Goal: Task Accomplishment & Management: Manage account settings

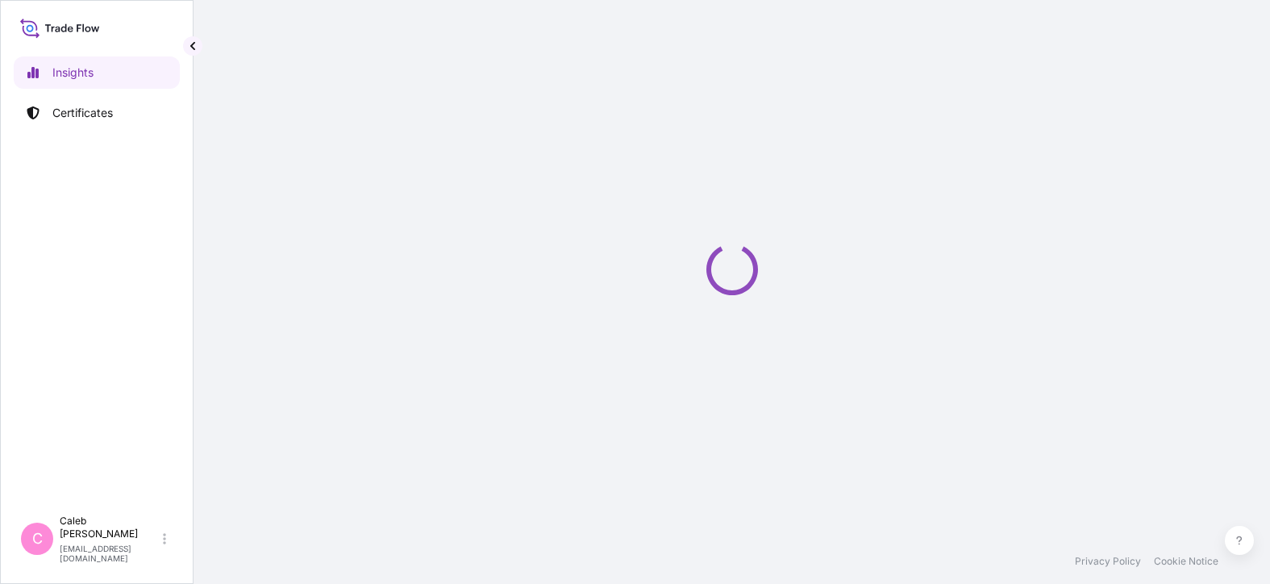
select select "2025"
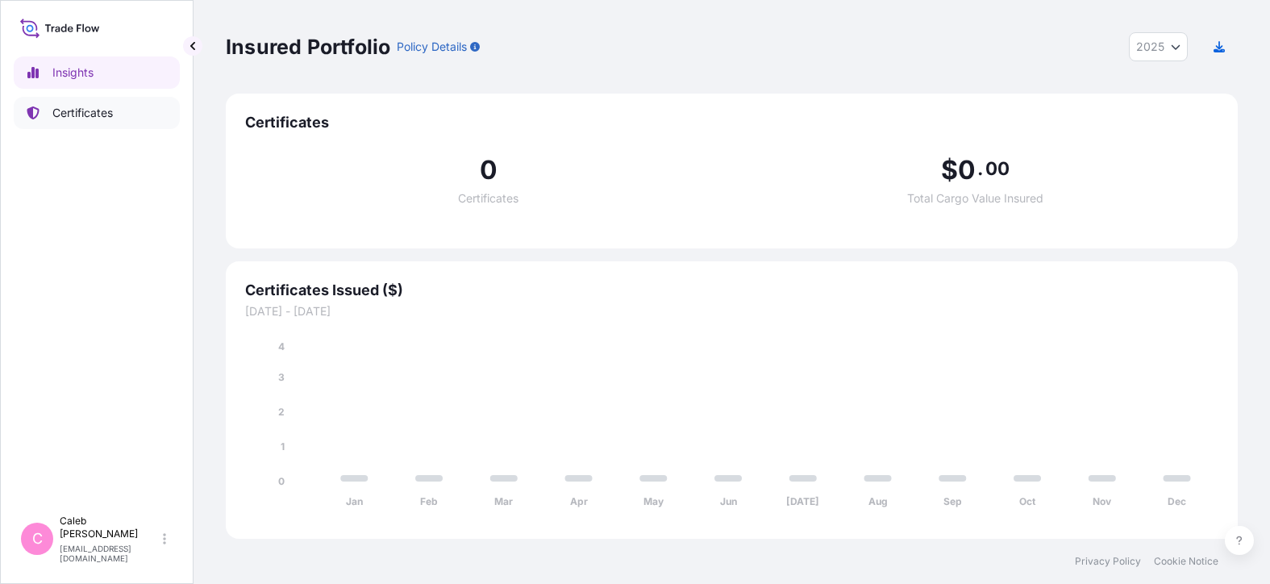
click at [96, 110] on p "Certificates" at bounding box center [82, 113] width 60 height 16
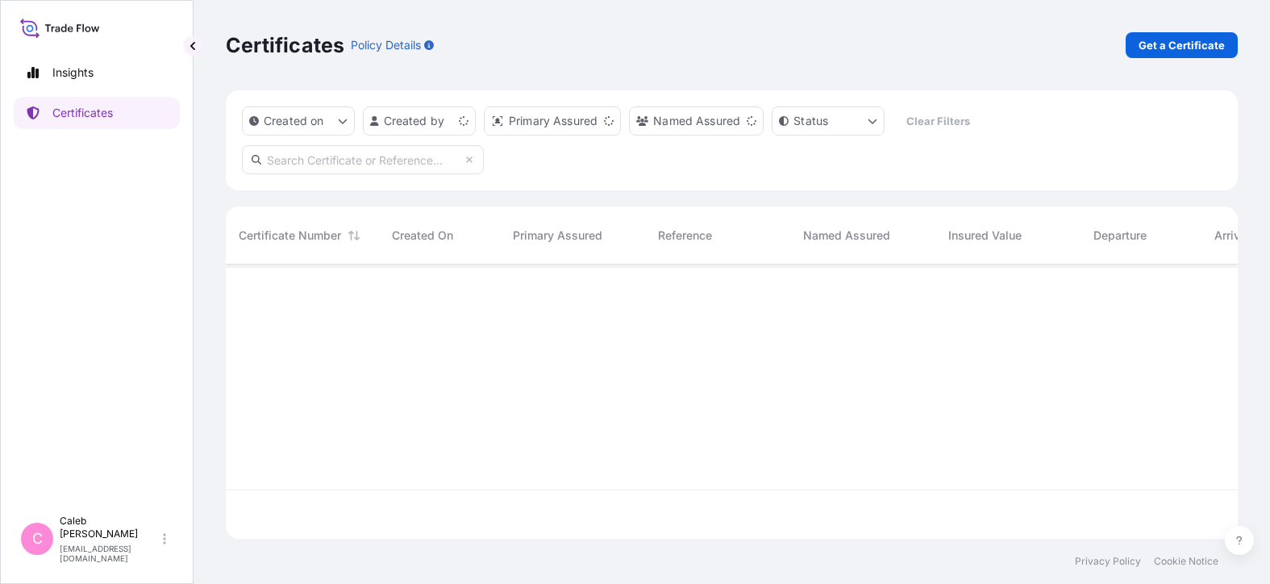
scroll to position [283, 1012]
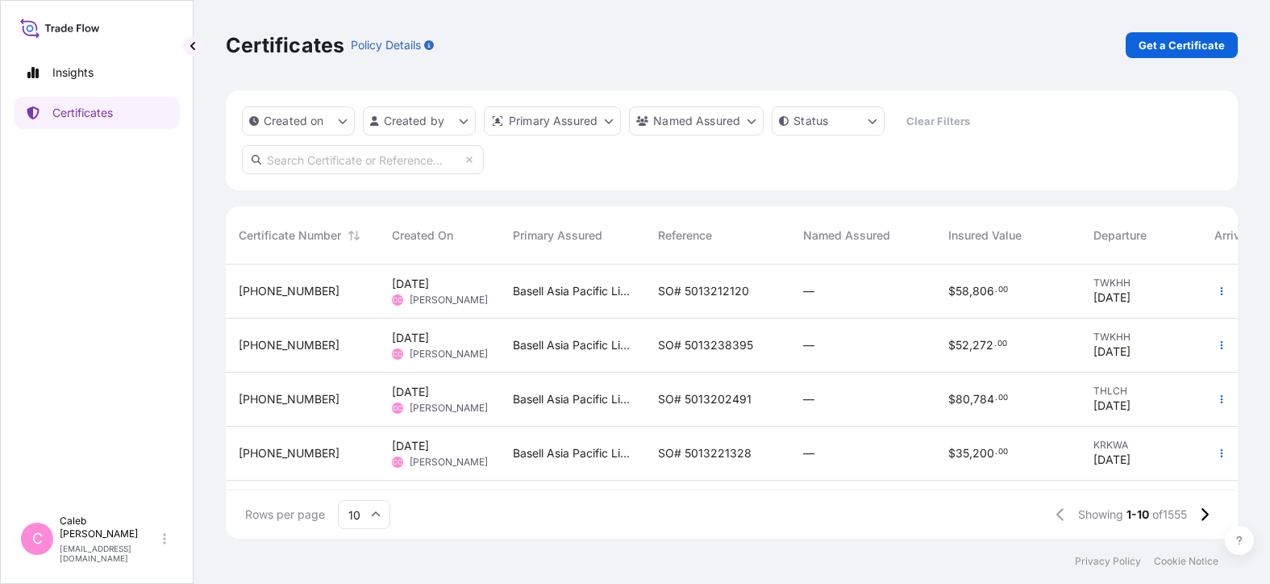
click at [342, 154] on input "text" at bounding box center [363, 159] width 242 height 29
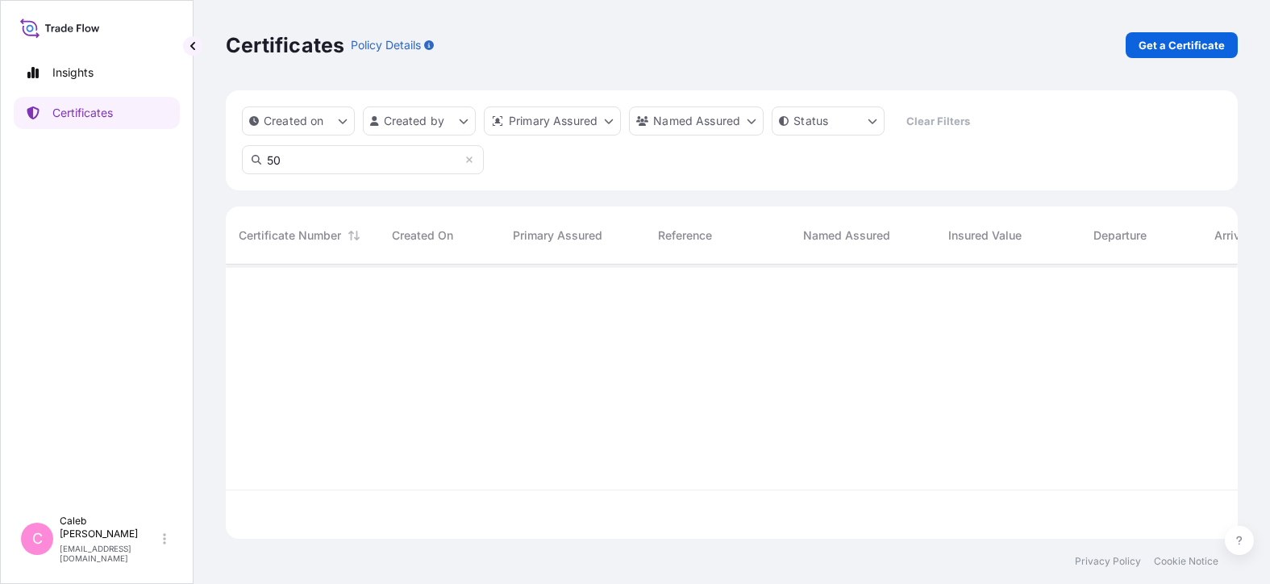
type input "5"
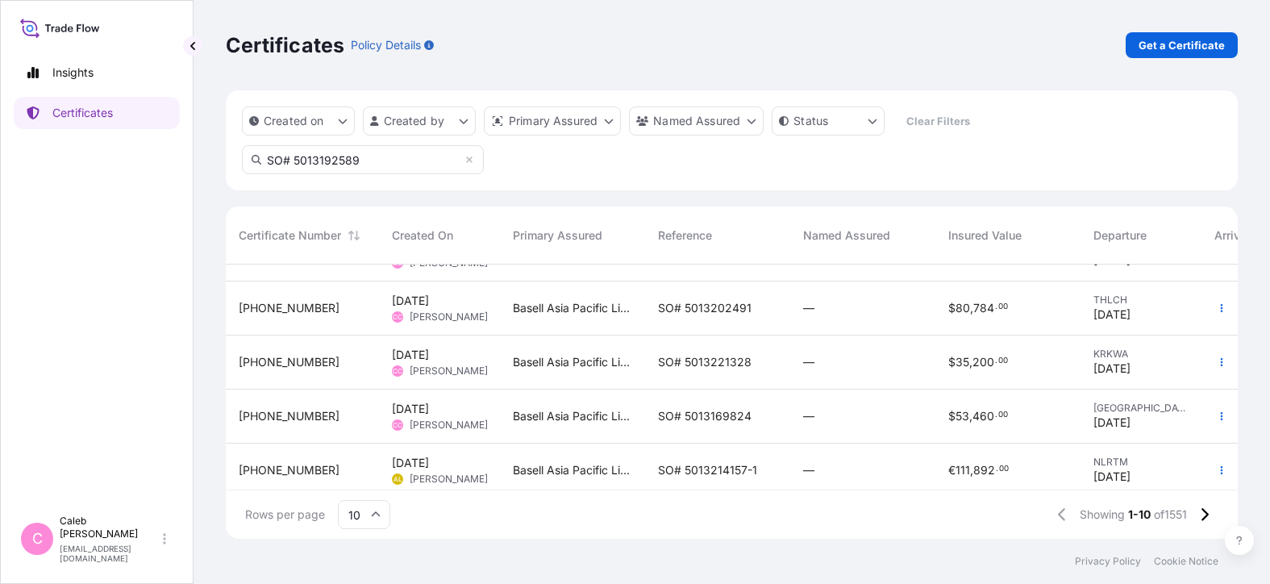
scroll to position [165, 0]
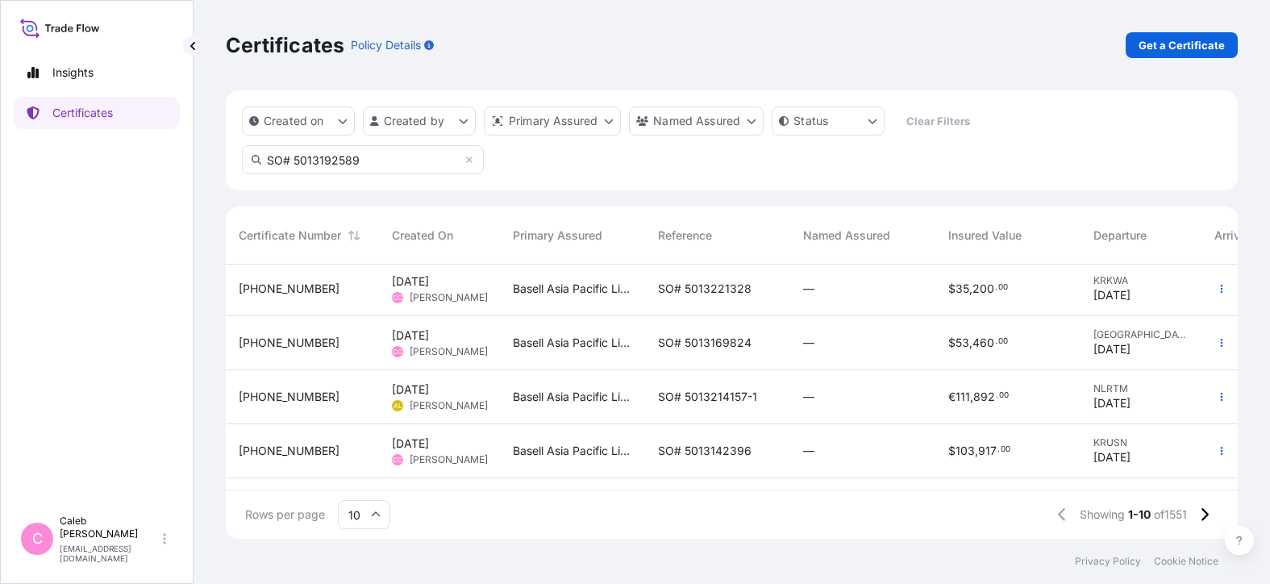
click at [410, 157] on input "SO# 5013192589" at bounding box center [363, 159] width 242 height 29
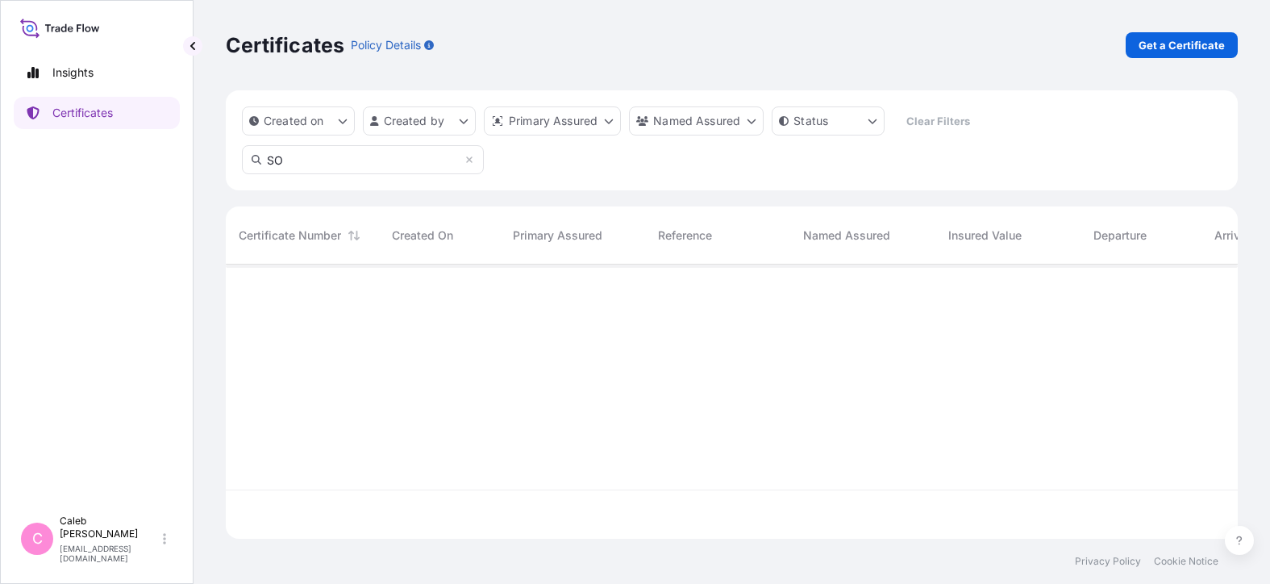
type input "S"
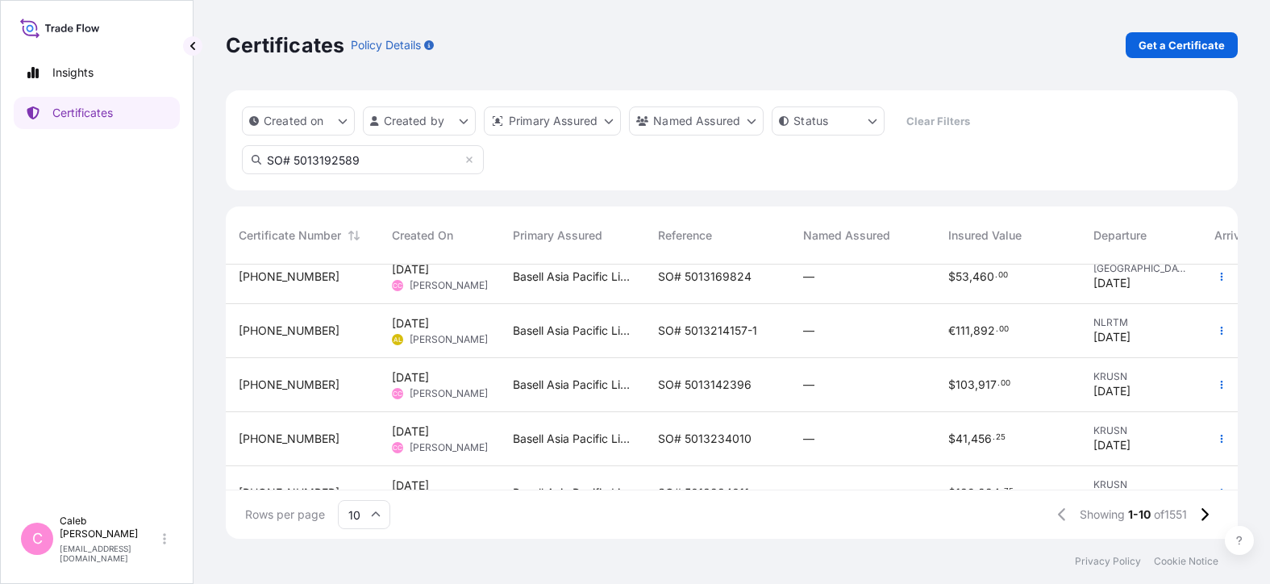
scroll to position [315, 0]
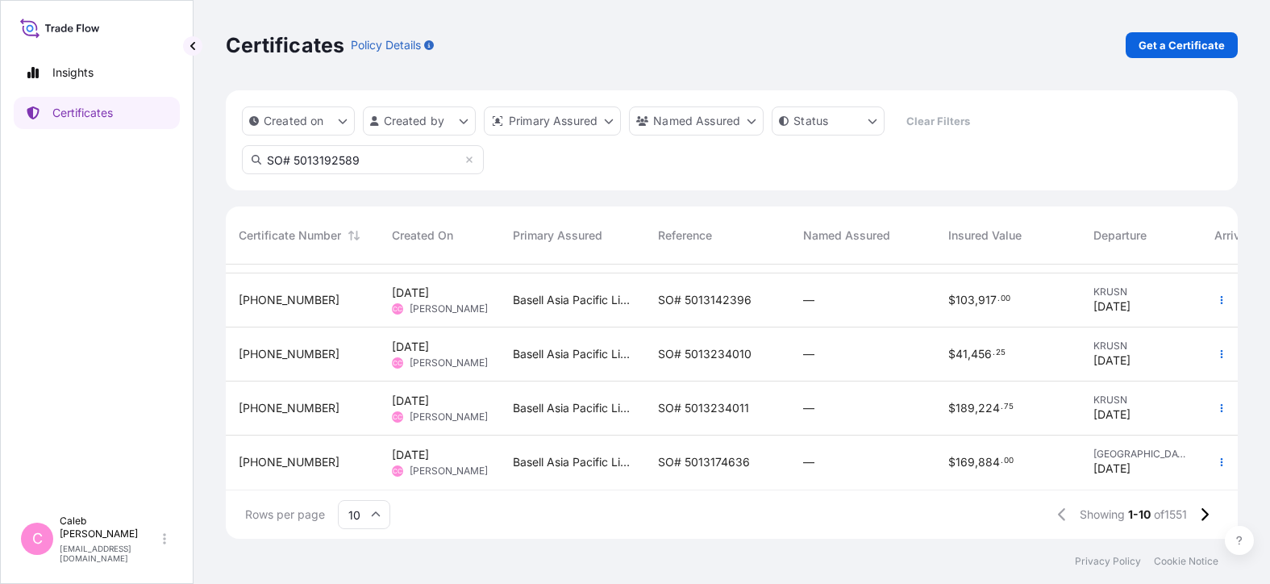
drag, startPoint x: 382, startPoint y: 161, endPoint x: 43, endPoint y: 159, distance: 339.6
click at [242, 159] on input "SO# 5013192589" at bounding box center [363, 159] width 242 height 29
type input "5013192589"
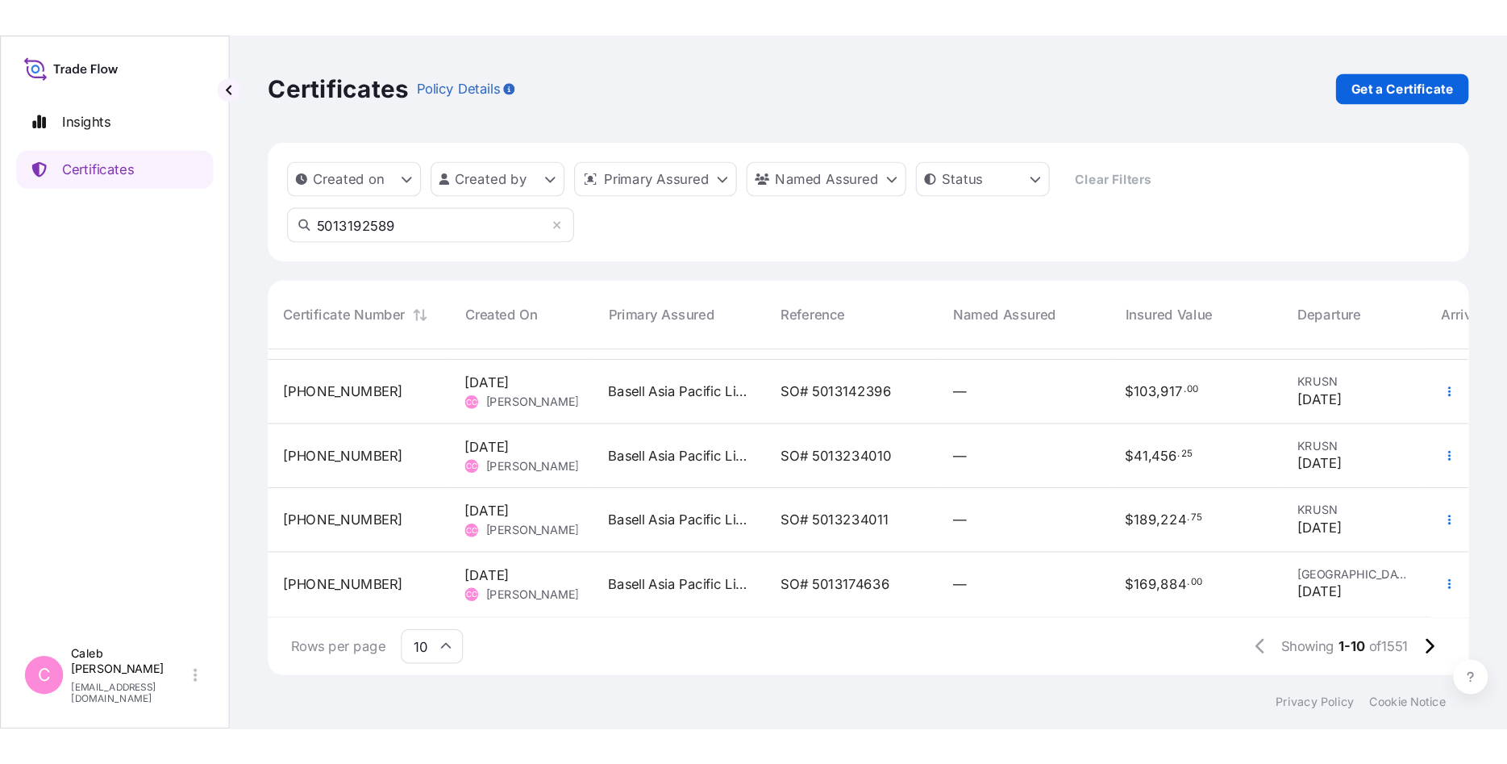
scroll to position [0, 0]
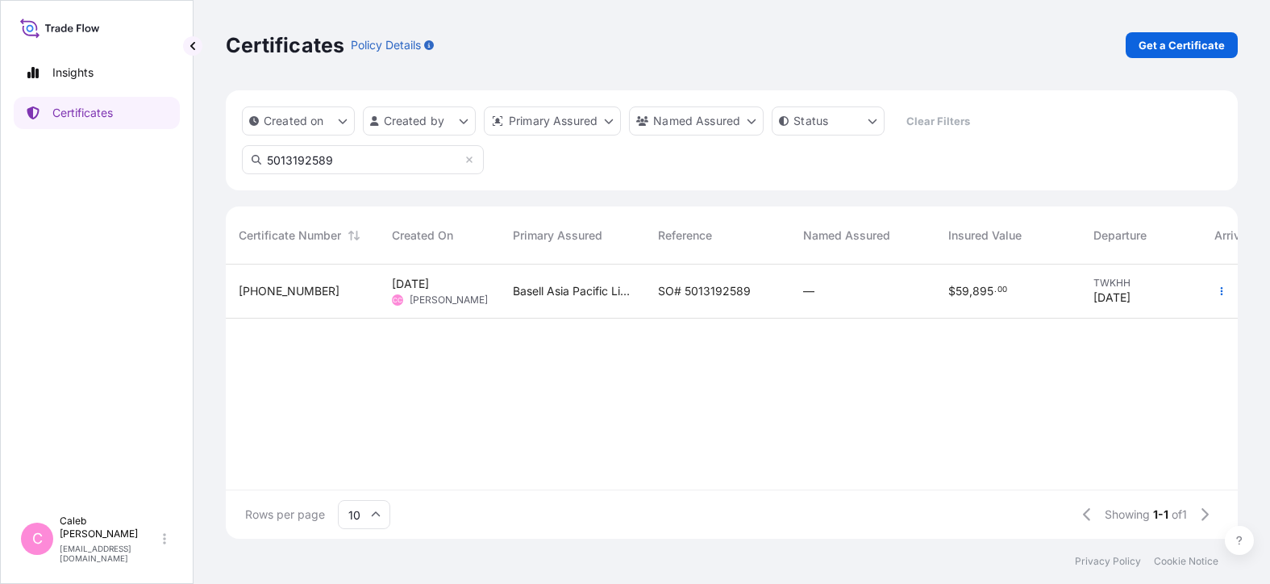
click at [678, 290] on span "SO# 5013192589" at bounding box center [704, 291] width 93 height 16
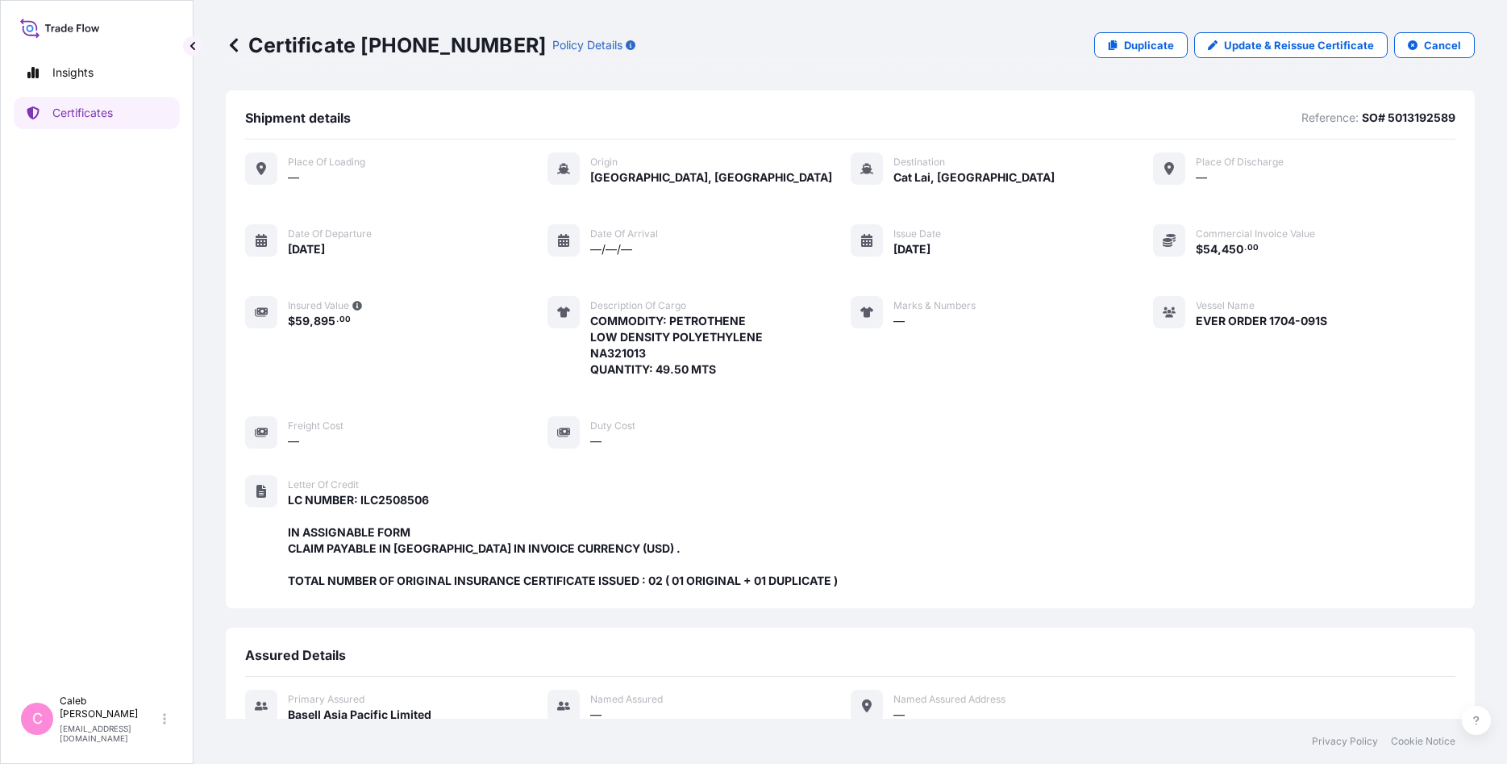
click at [854, 93] on div "Certificate [PHONE_NUMBER] Policy Details Duplicate Update & Reissue Certificat…" at bounding box center [851, 359] width 1314 height 719
click at [1270, 45] on p "Update & Reissue Certificate" at bounding box center [1299, 45] width 150 height 16
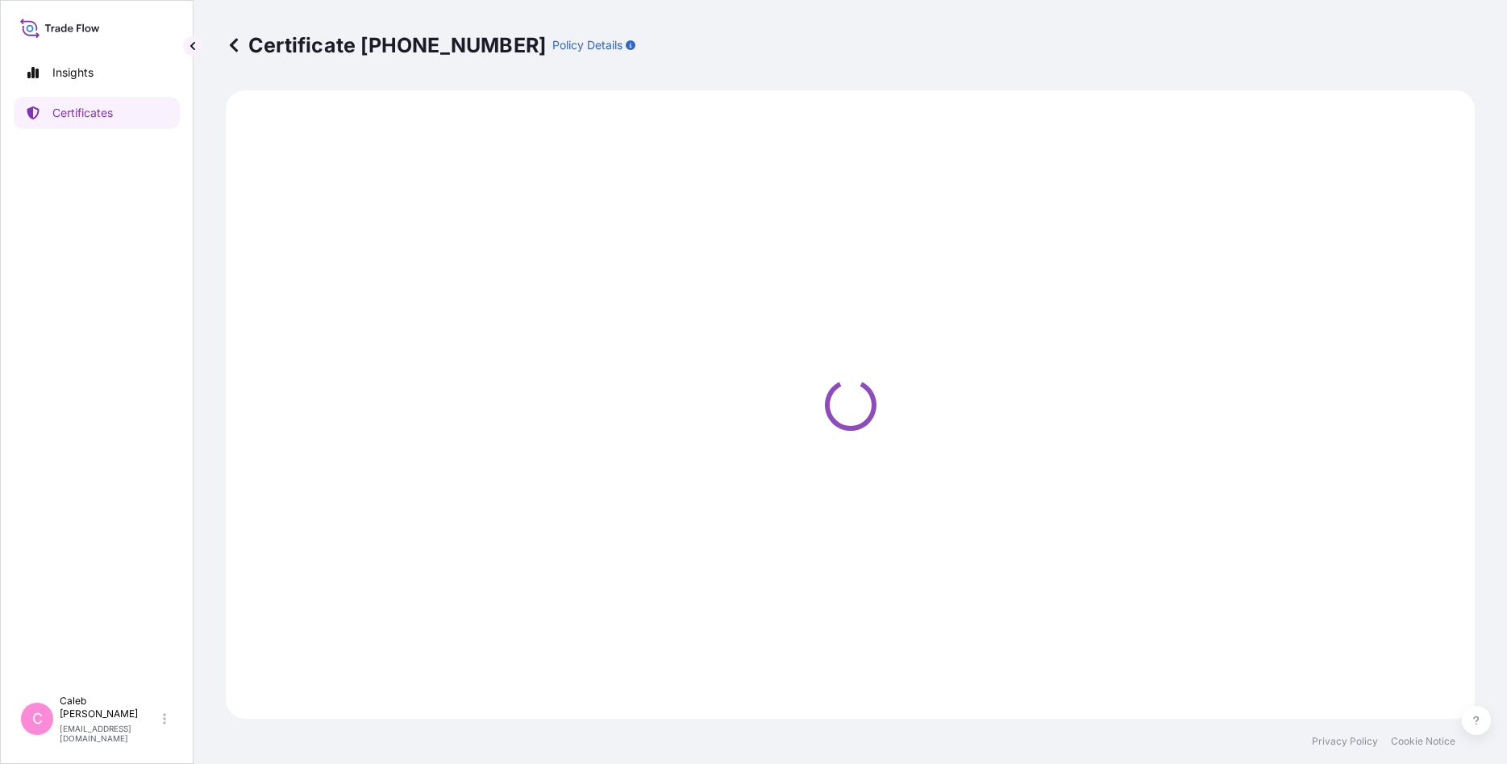
select select "Sea"
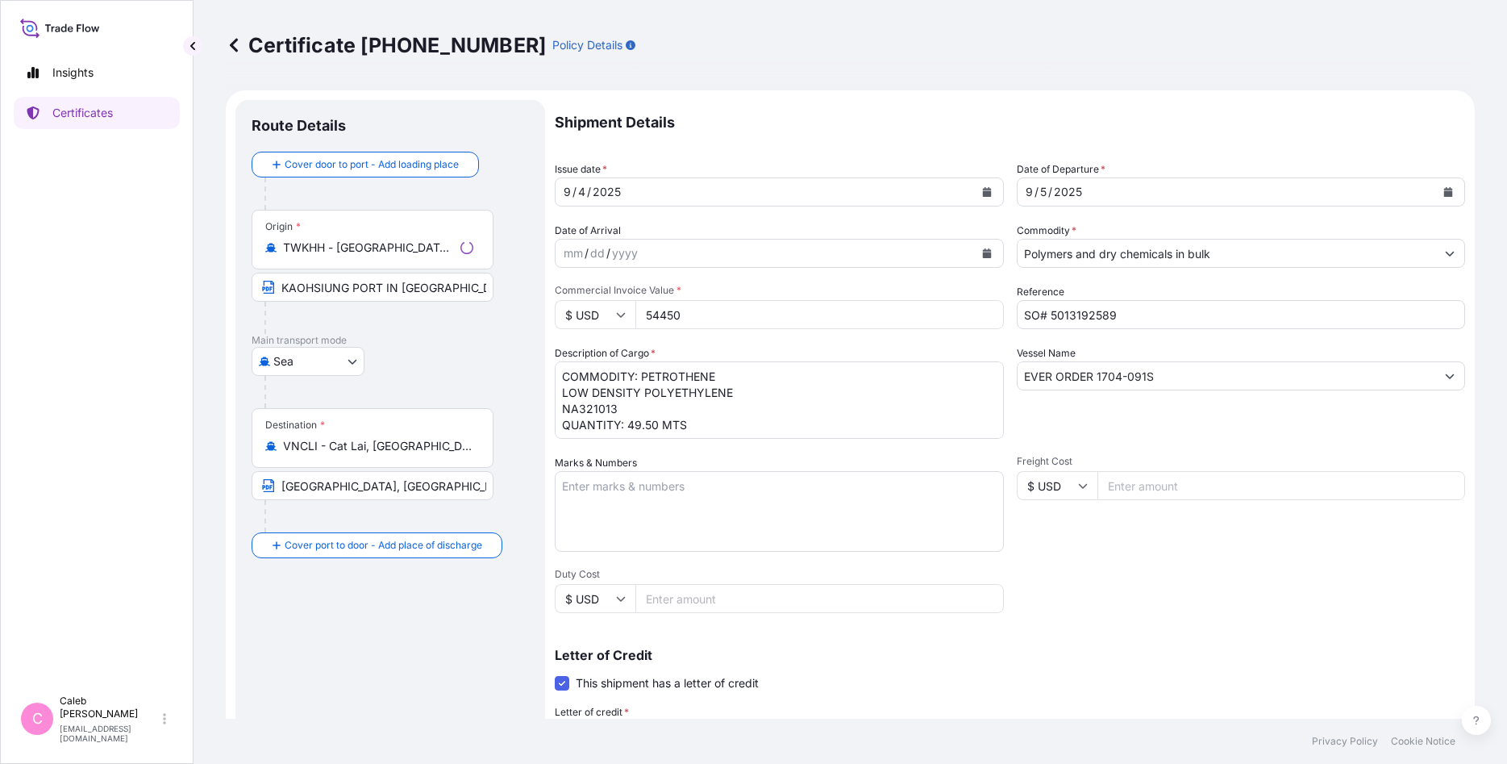
select select "32034"
click at [983, 186] on button "Calendar" at bounding box center [987, 192] width 26 height 26
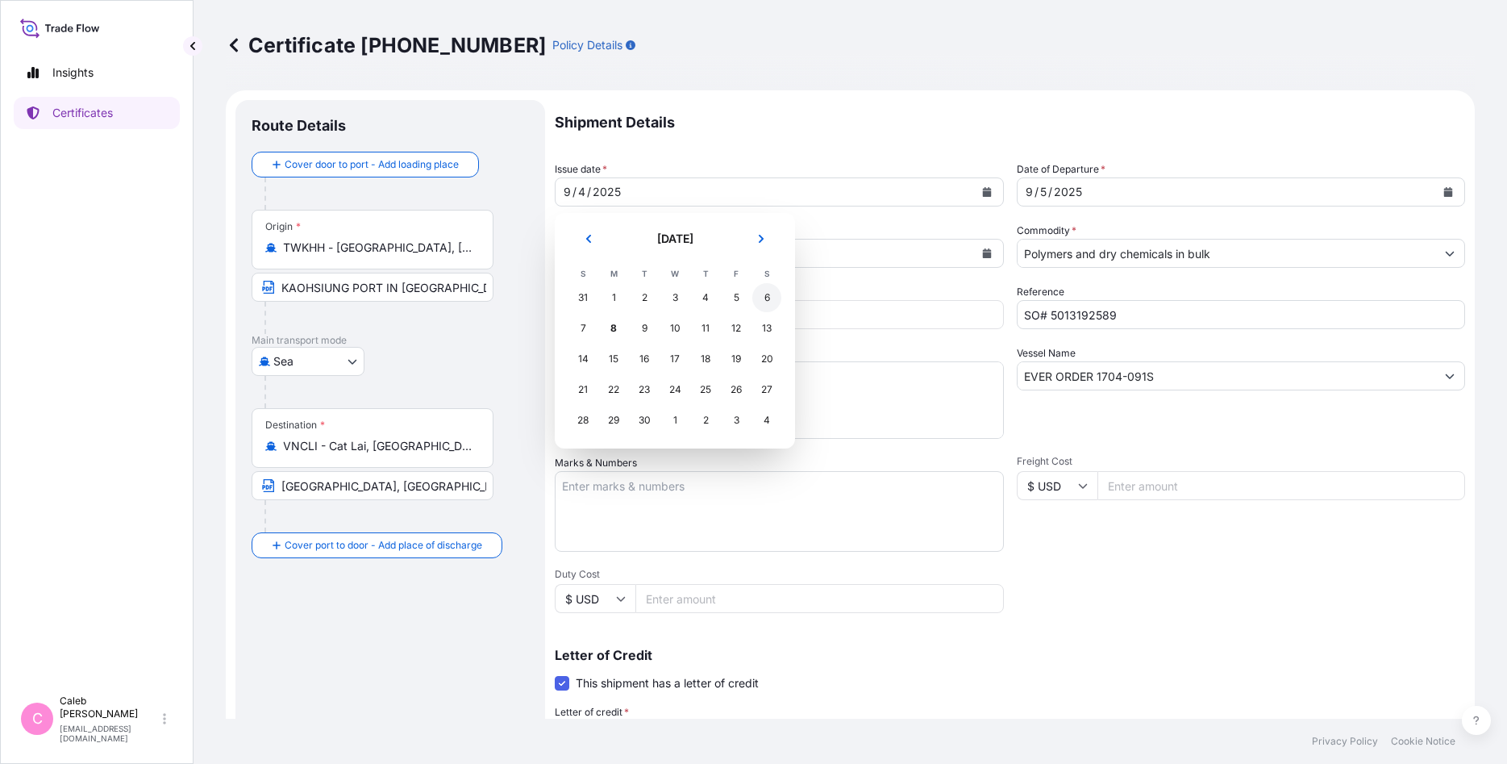
click at [761, 294] on div "6" at bounding box center [767, 297] width 29 height 29
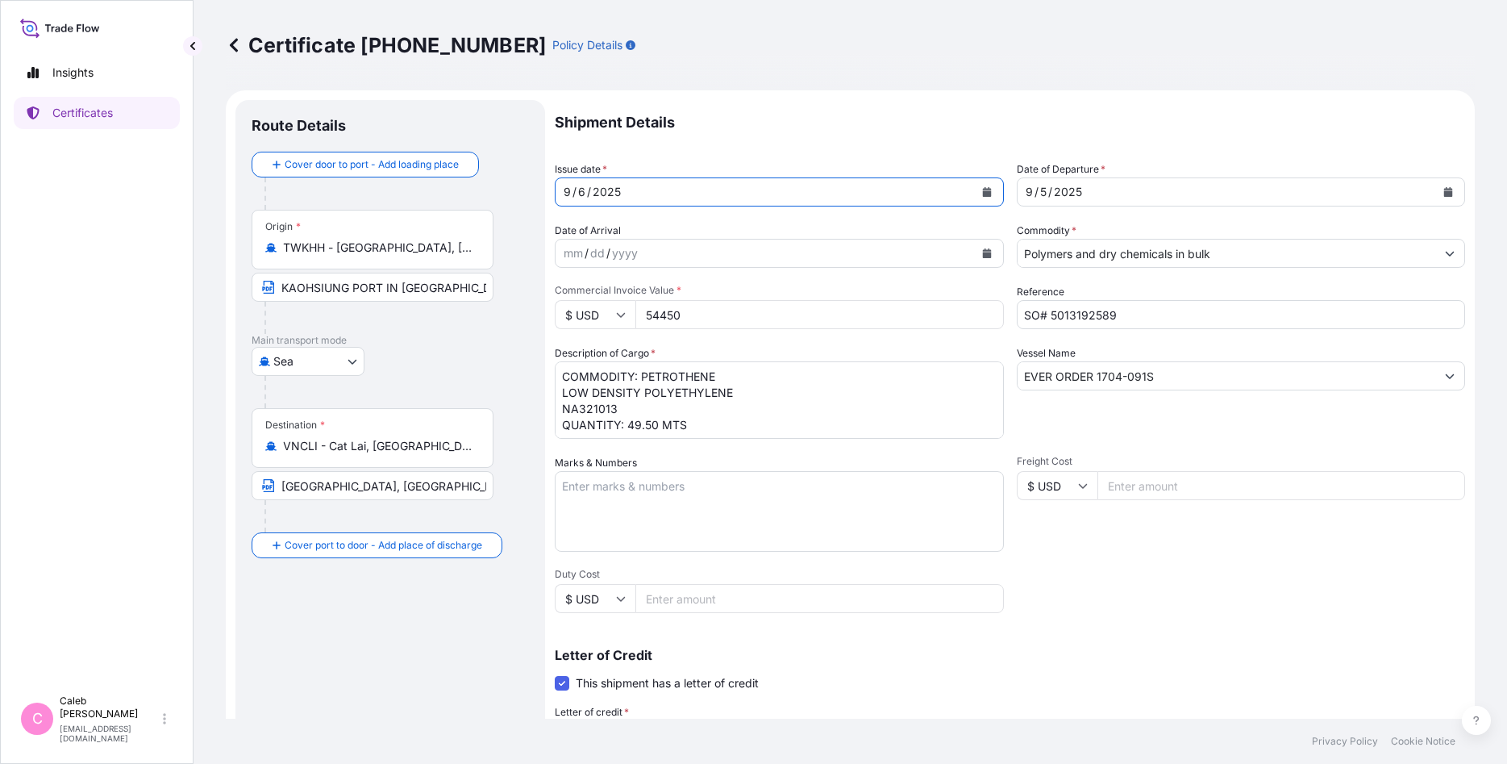
click at [984, 193] on icon "Calendar" at bounding box center [986, 192] width 9 height 10
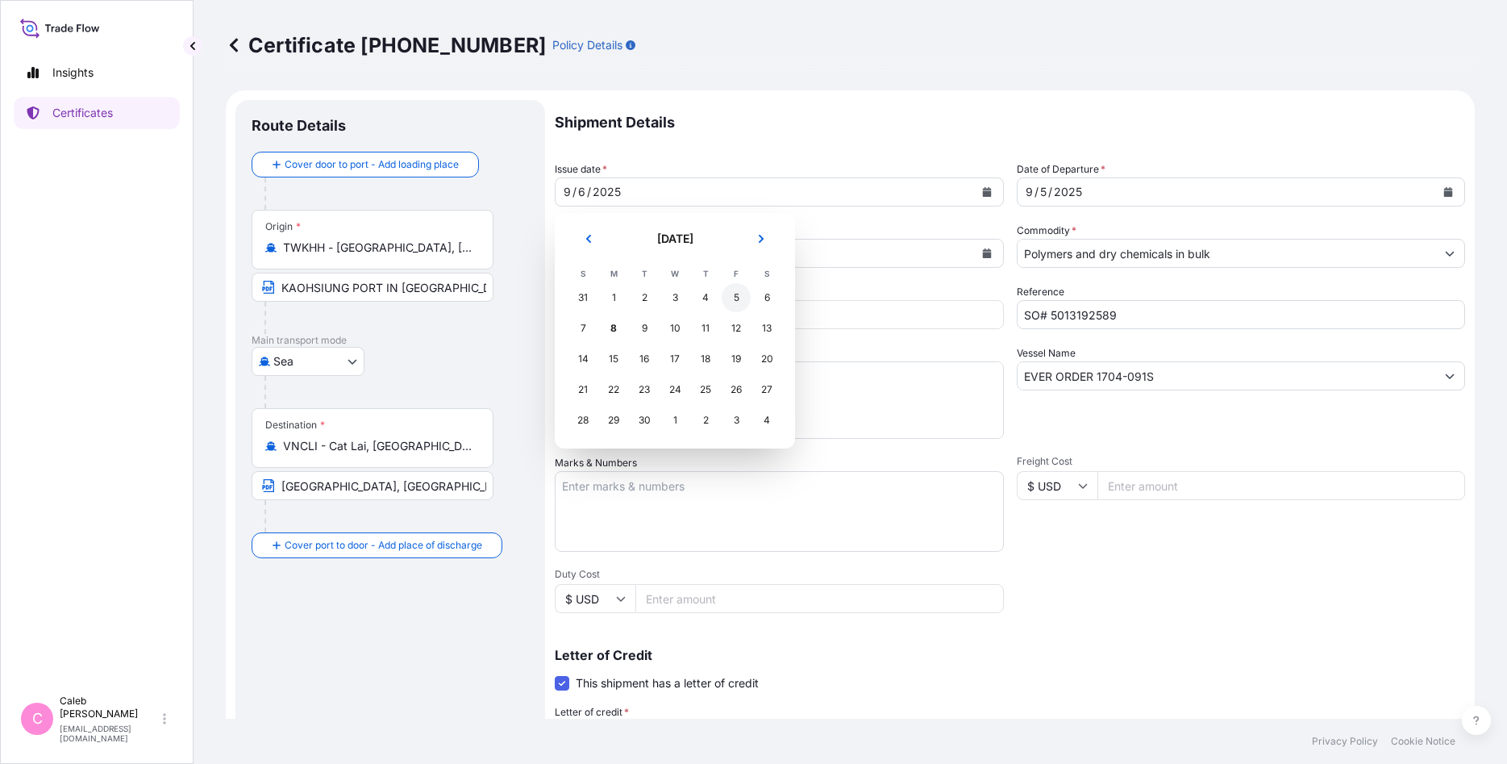
click at [735, 294] on div "5" at bounding box center [736, 297] width 29 height 29
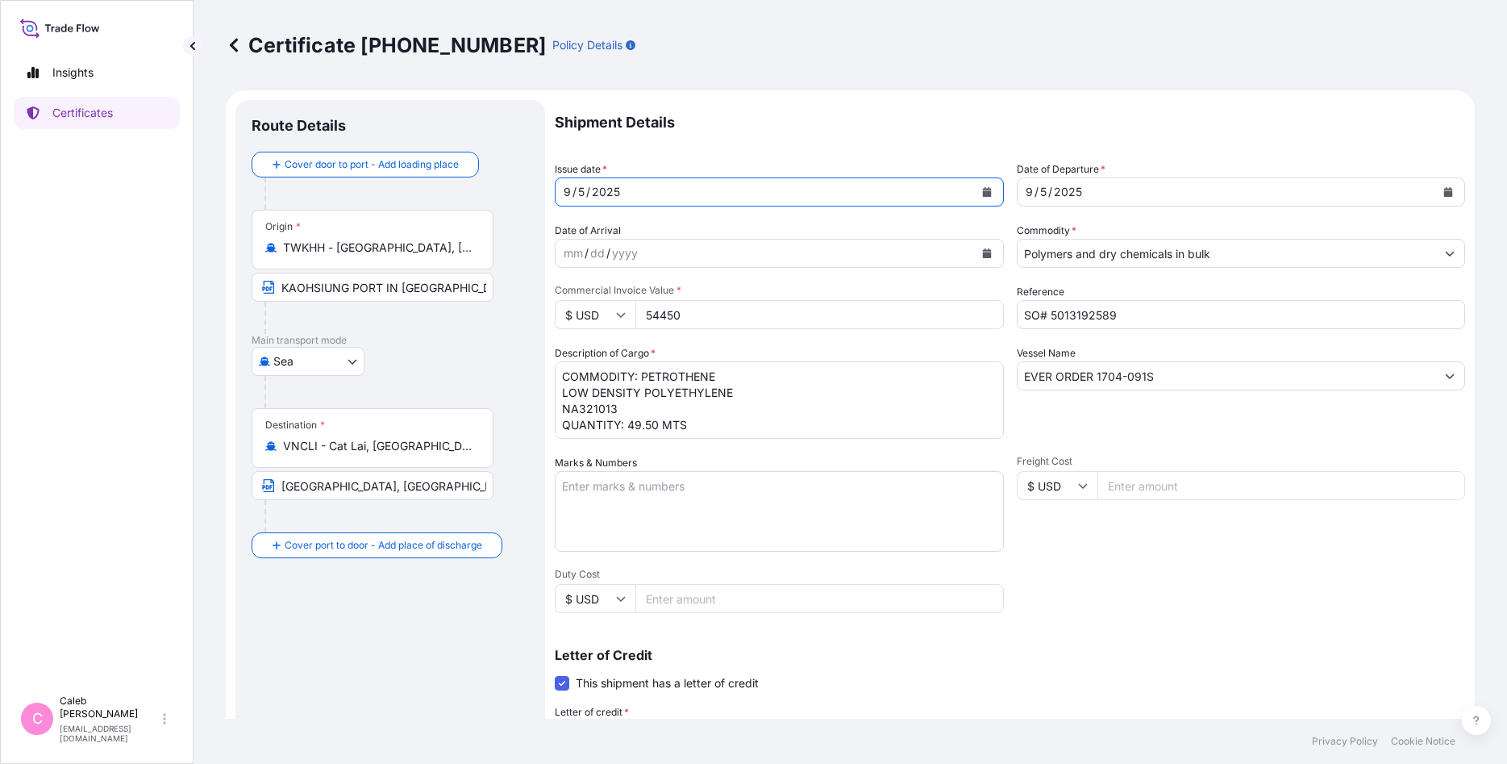
click at [1230, 205] on div "[DATE]" at bounding box center [1227, 191] width 419 height 29
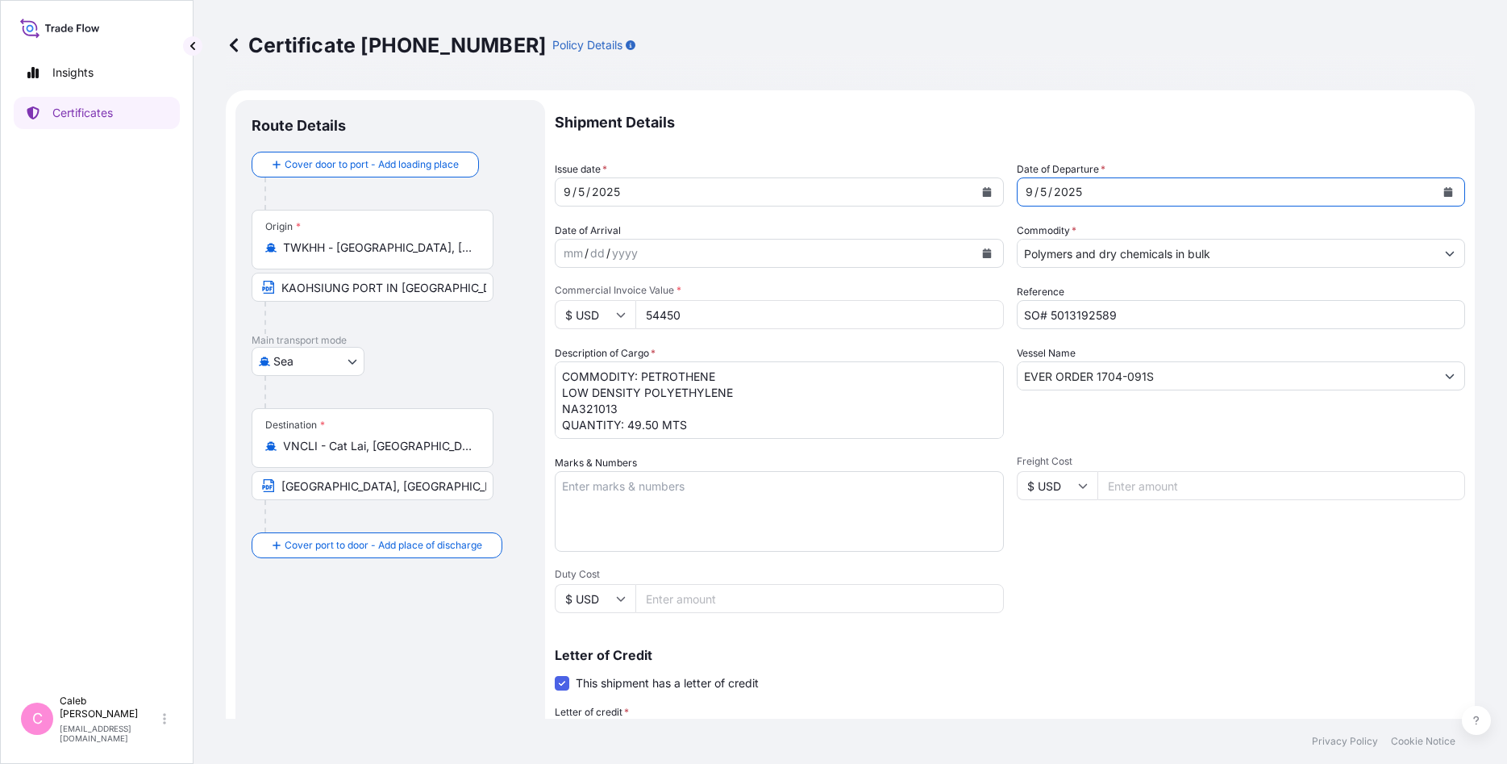
click at [1270, 190] on button "Calendar" at bounding box center [1449, 192] width 26 height 26
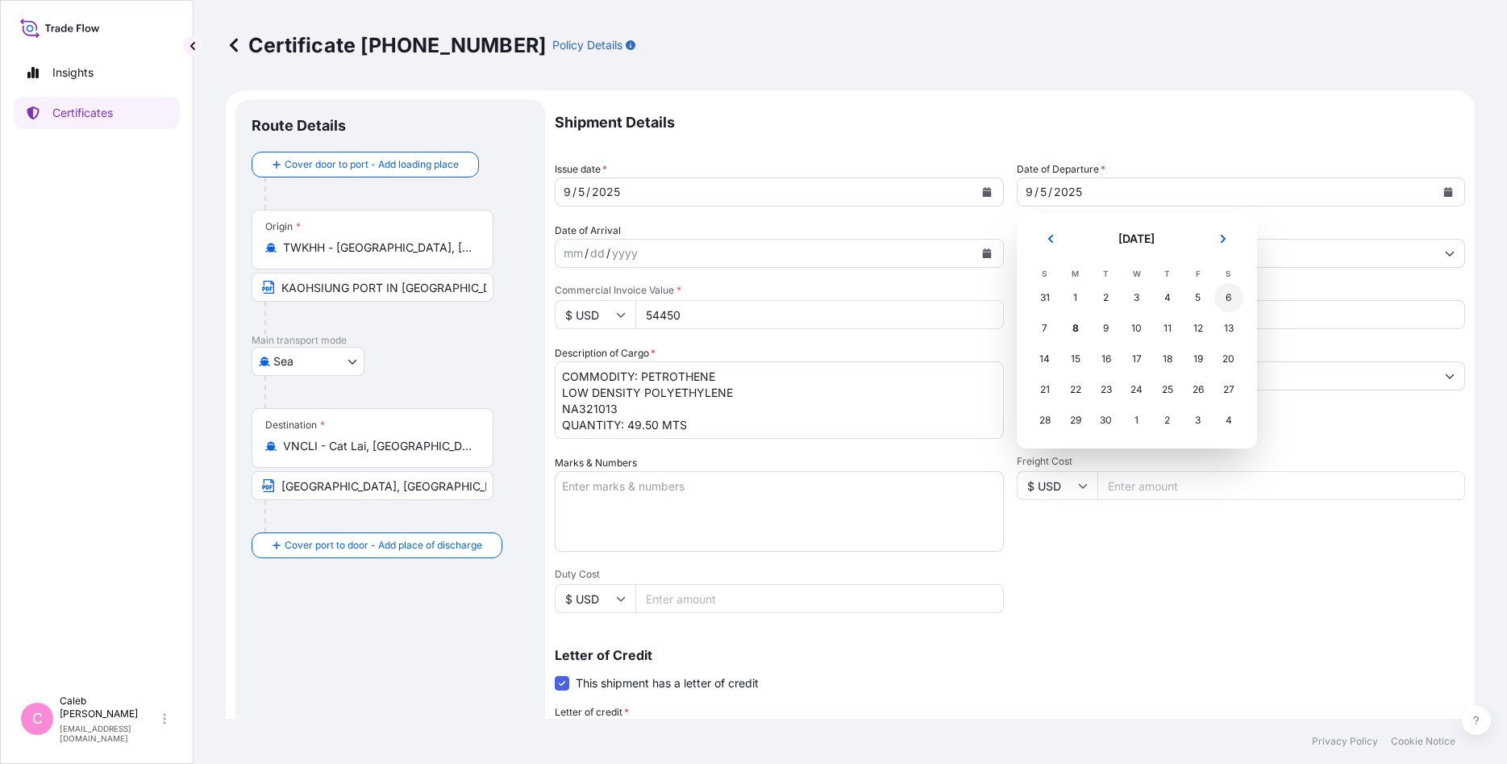
click at [1228, 296] on div "6" at bounding box center [1229, 297] width 29 height 29
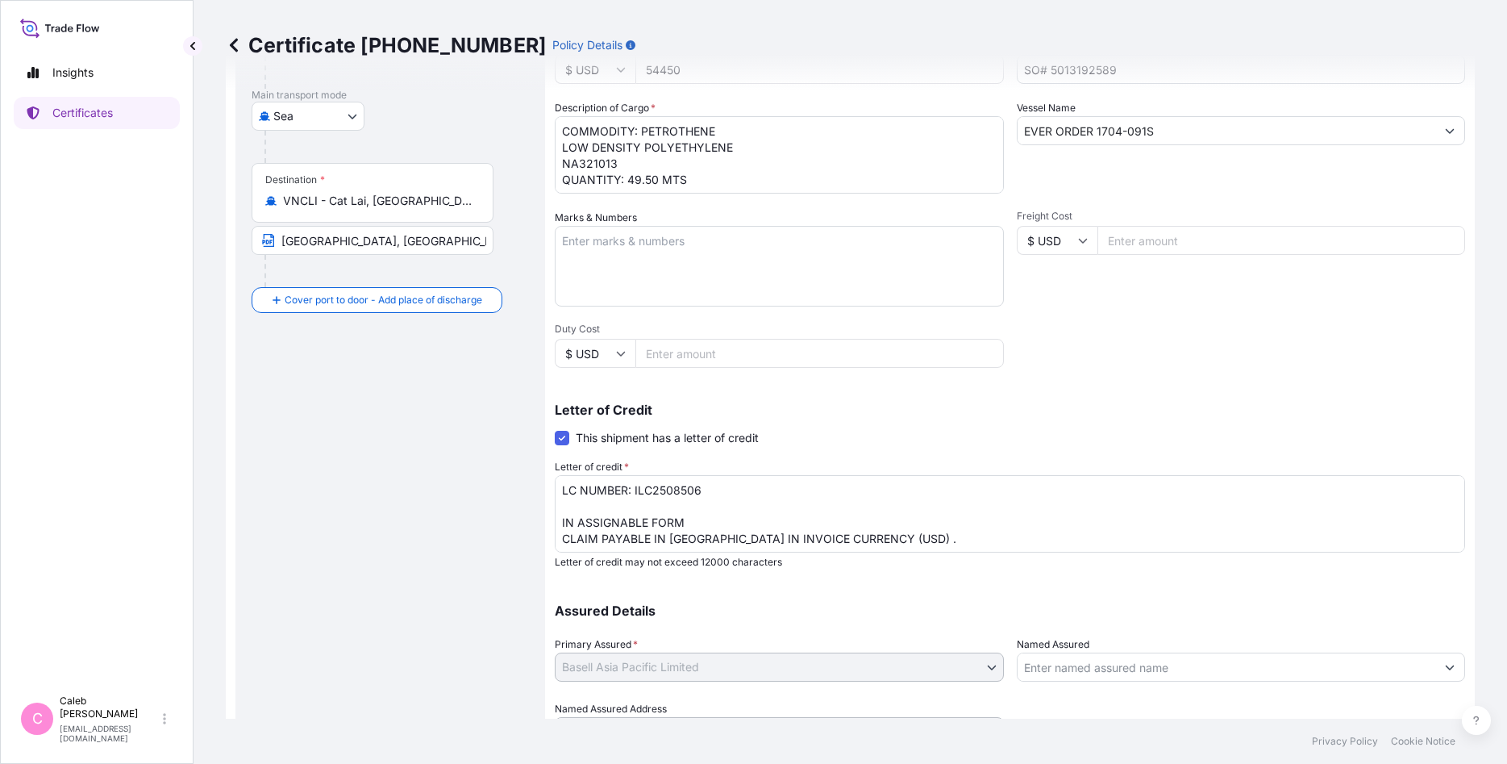
scroll to position [318, 0]
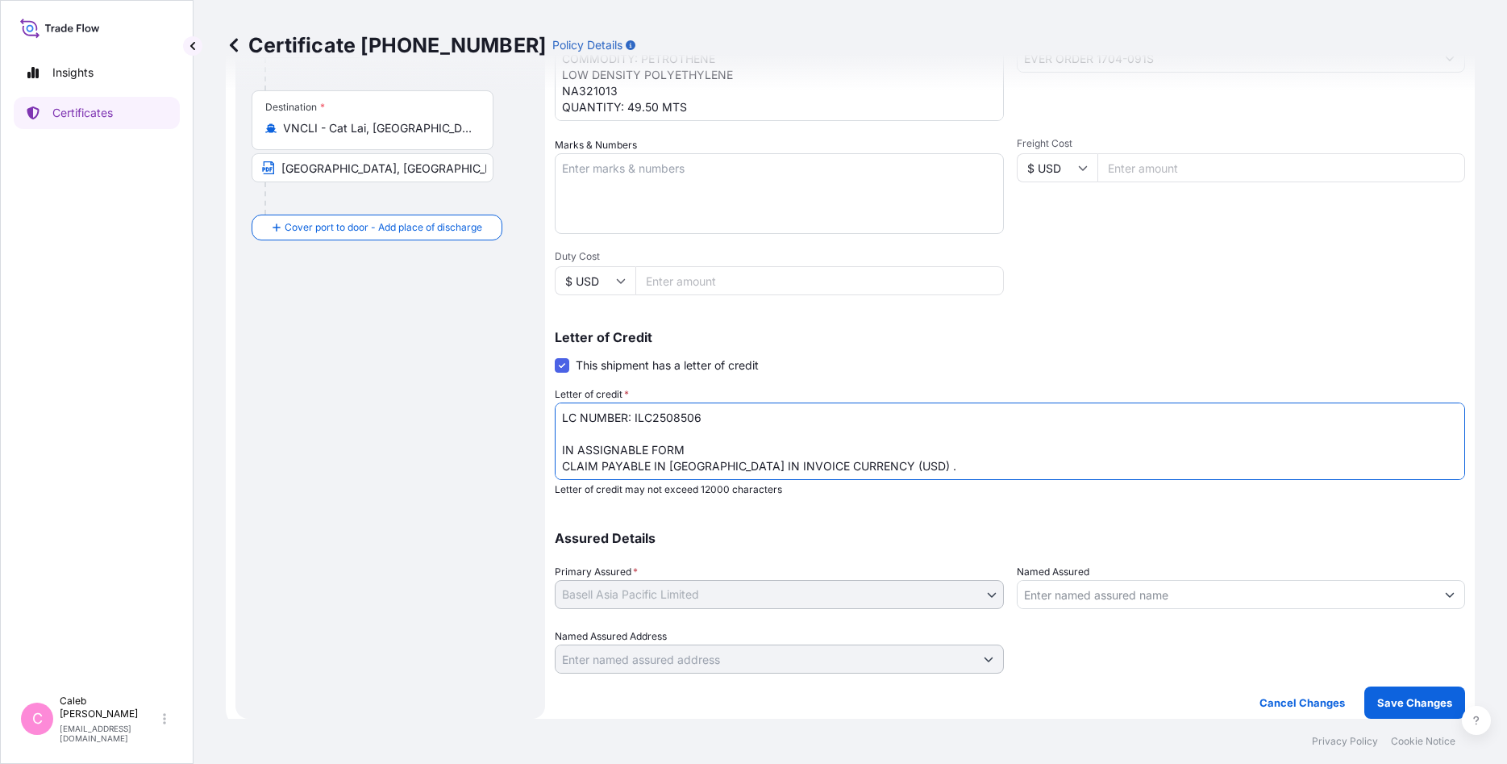
click at [740, 452] on textarea "LC NUMBER: ILC2508506 IN ASSIGNABLE FORM CLAIM PAYABLE IN [GEOGRAPHIC_DATA] IN …" at bounding box center [1010, 440] width 911 height 77
type textarea "LC NUMBER: ILC2508506 IN ASSIGNABLE FORM COVERING ALL RISK CLAIM PAYABLE IN [GE…"
click at [1270, 583] on p "Save Changes" at bounding box center [1415, 702] width 75 height 16
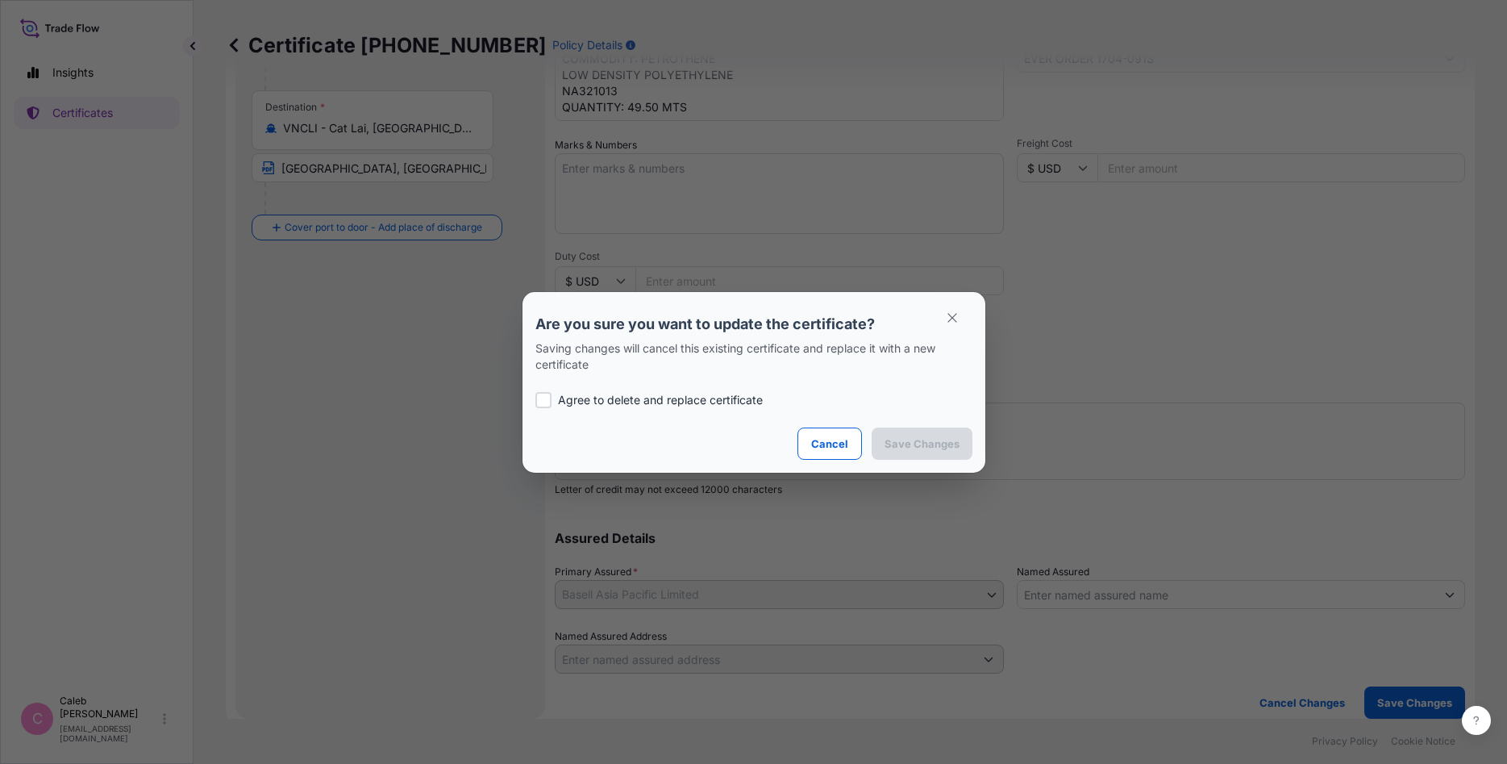
click at [623, 399] on p "Agree to delete and replace certificate" at bounding box center [660, 400] width 205 height 16
checkbox input "true"
click at [914, 441] on p "Save Changes" at bounding box center [922, 444] width 75 height 16
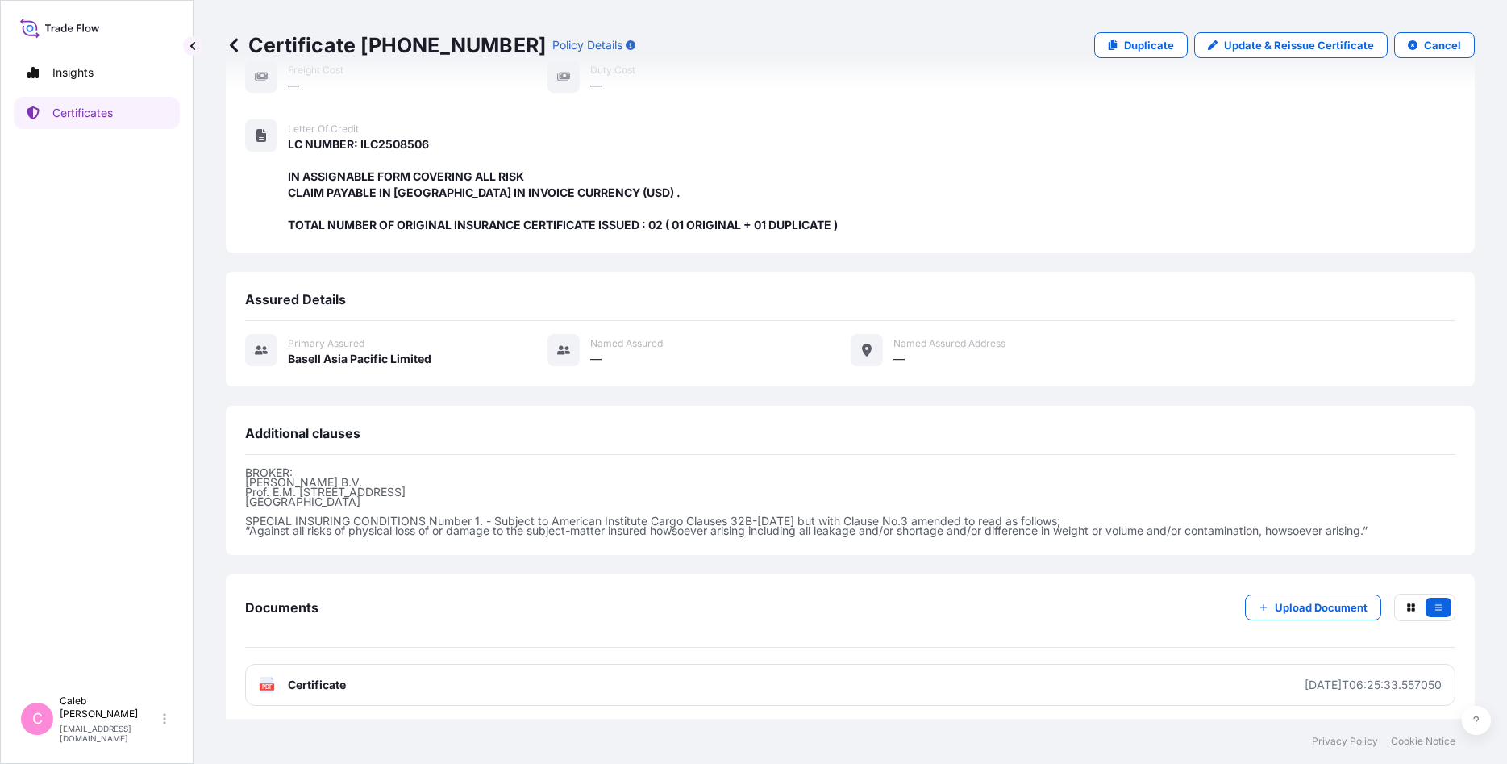
scroll to position [360, 0]
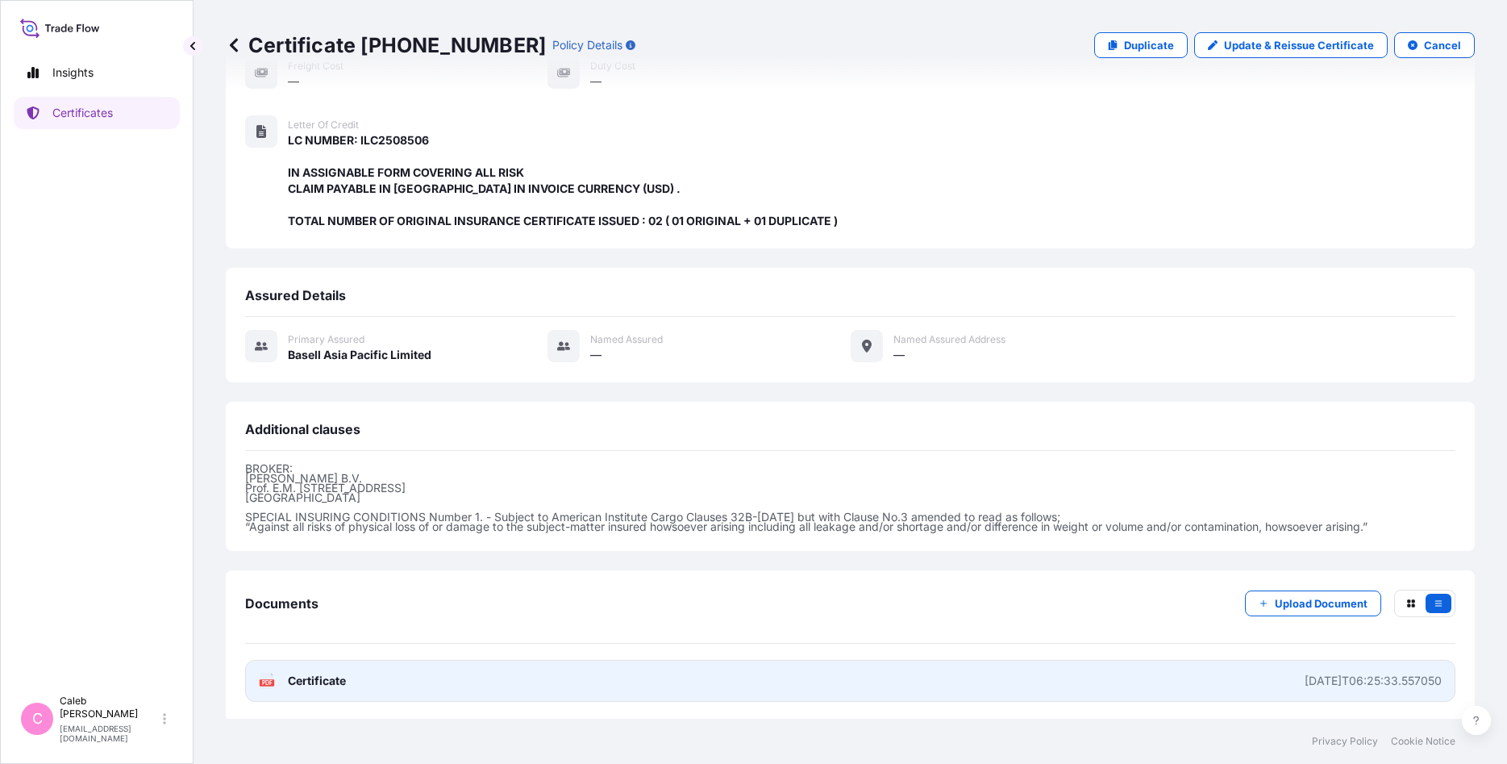
click at [1270, 583] on div "[DATE]T06:25:33.557050" at bounding box center [1373, 681] width 137 height 16
